Goal: Task Accomplishment & Management: Manage account settings

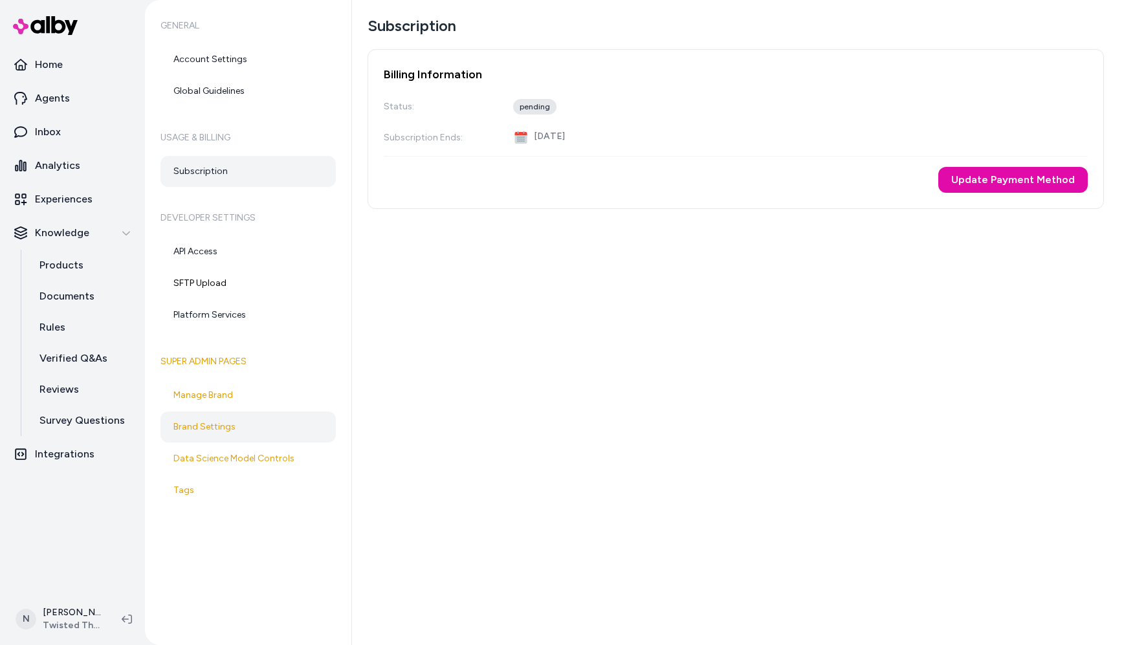
click at [197, 425] on link "Brand Settings" at bounding box center [248, 427] width 175 height 31
click at [49, 126] on p "Inbox" at bounding box center [48, 132] width 26 height 16
click at [210, 284] on link "SFTP Upload" at bounding box center [248, 283] width 175 height 31
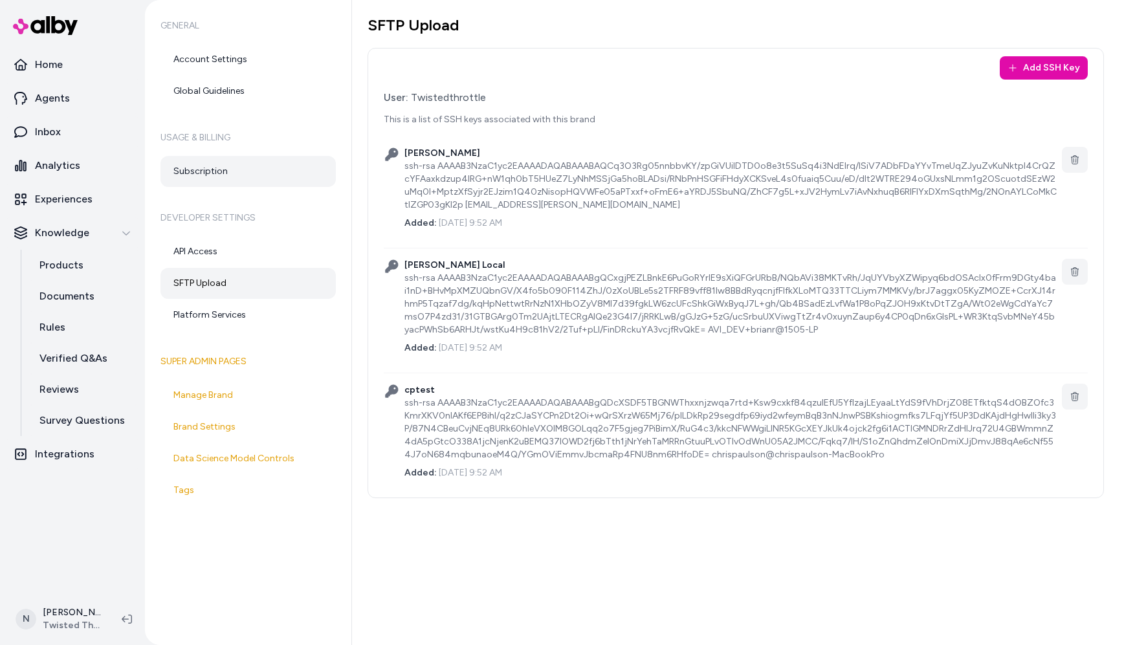
click at [203, 174] on link "Subscription" at bounding box center [248, 171] width 175 height 31
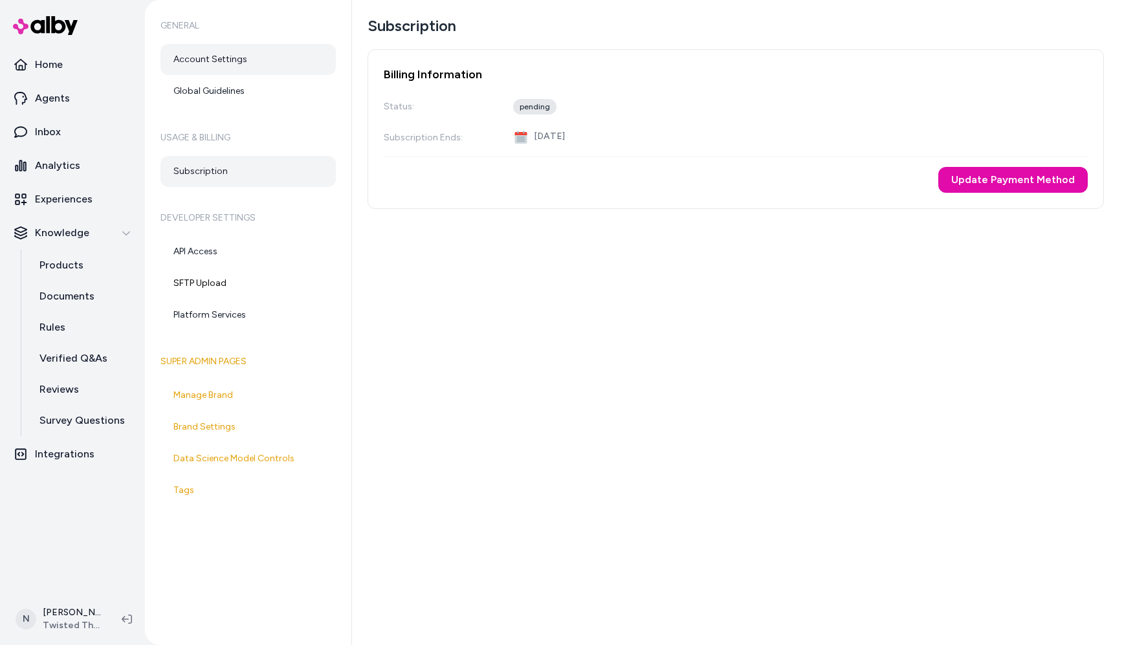
click at [215, 52] on link "Account Settings" at bounding box center [248, 59] width 175 height 31
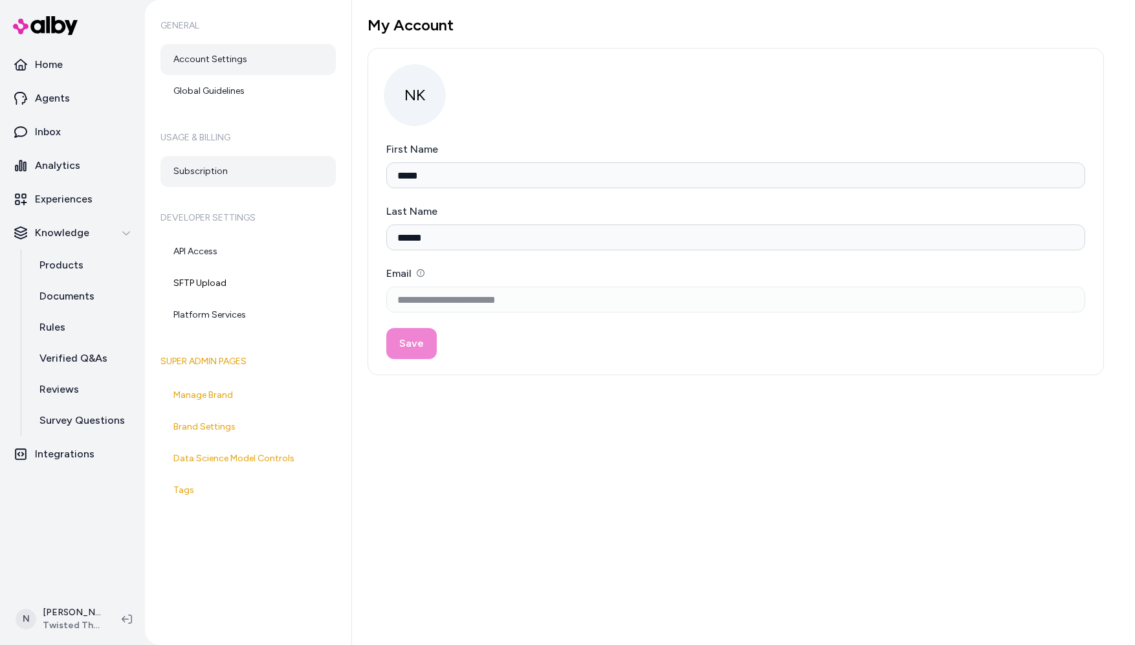
click at [204, 171] on link "Subscription" at bounding box center [248, 171] width 175 height 31
